Goal: Task Accomplishment & Management: Manage account settings

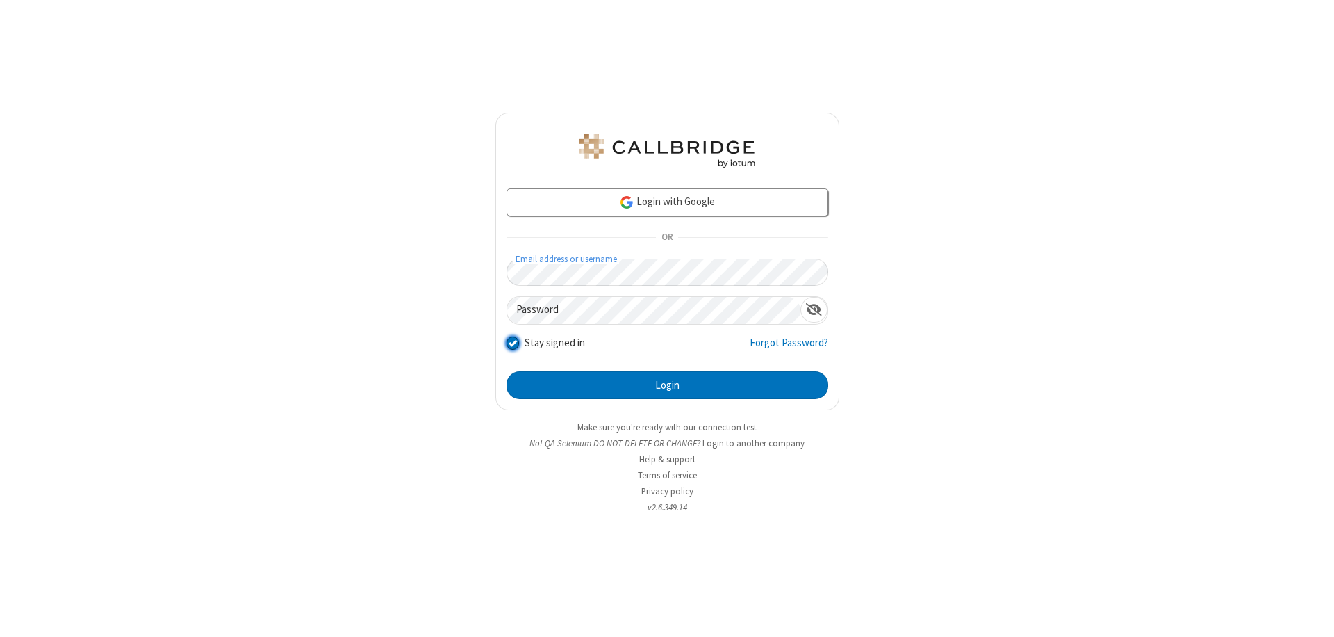
click at [512, 342] on input "Stay signed in" at bounding box center [513, 342] width 13 height 15
checkbox input "false"
click at [667, 385] on button "Login" at bounding box center [668, 385] width 322 height 28
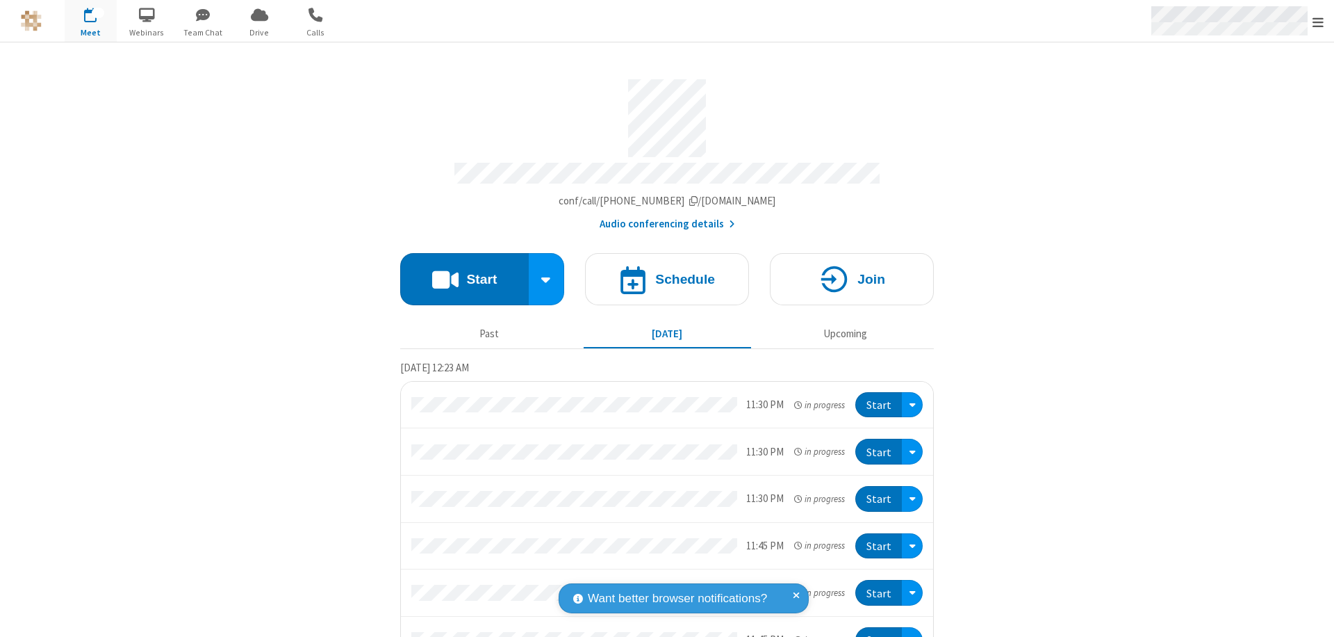
click at [1318, 21] on span "Open menu" at bounding box center [1318, 22] width 11 height 14
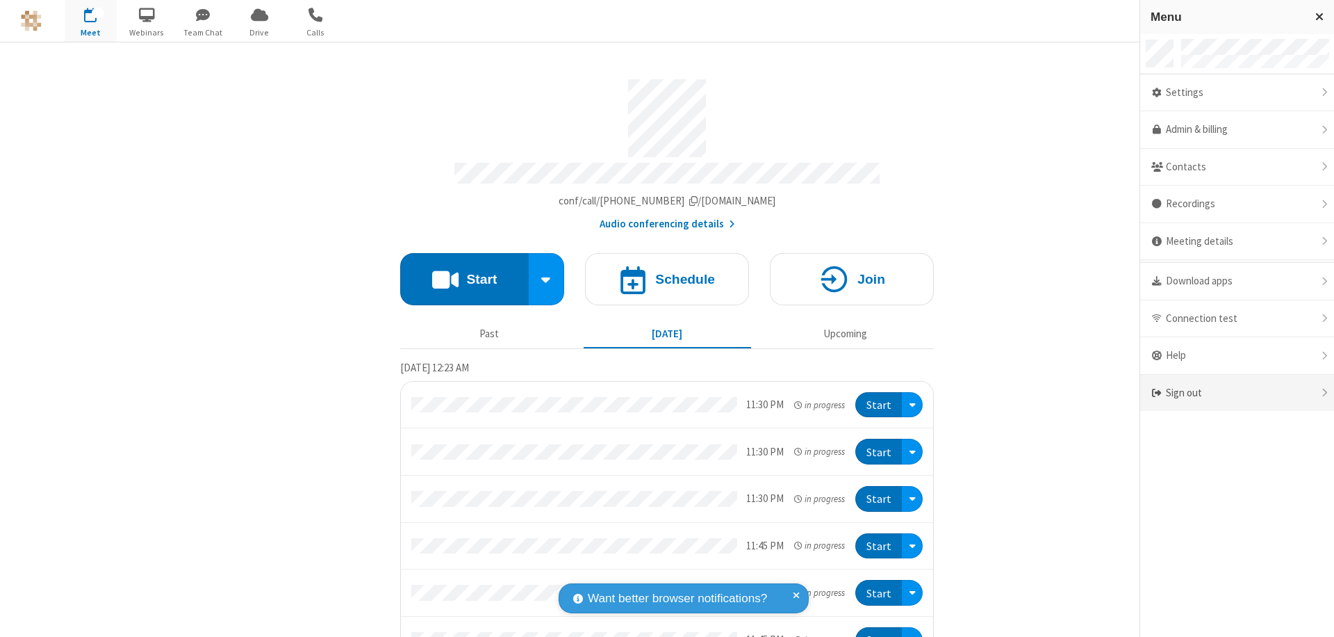
click at [1237, 393] on div "Sign out" at bounding box center [1237, 393] width 194 height 37
